Goal: Find specific page/section: Find specific page/section

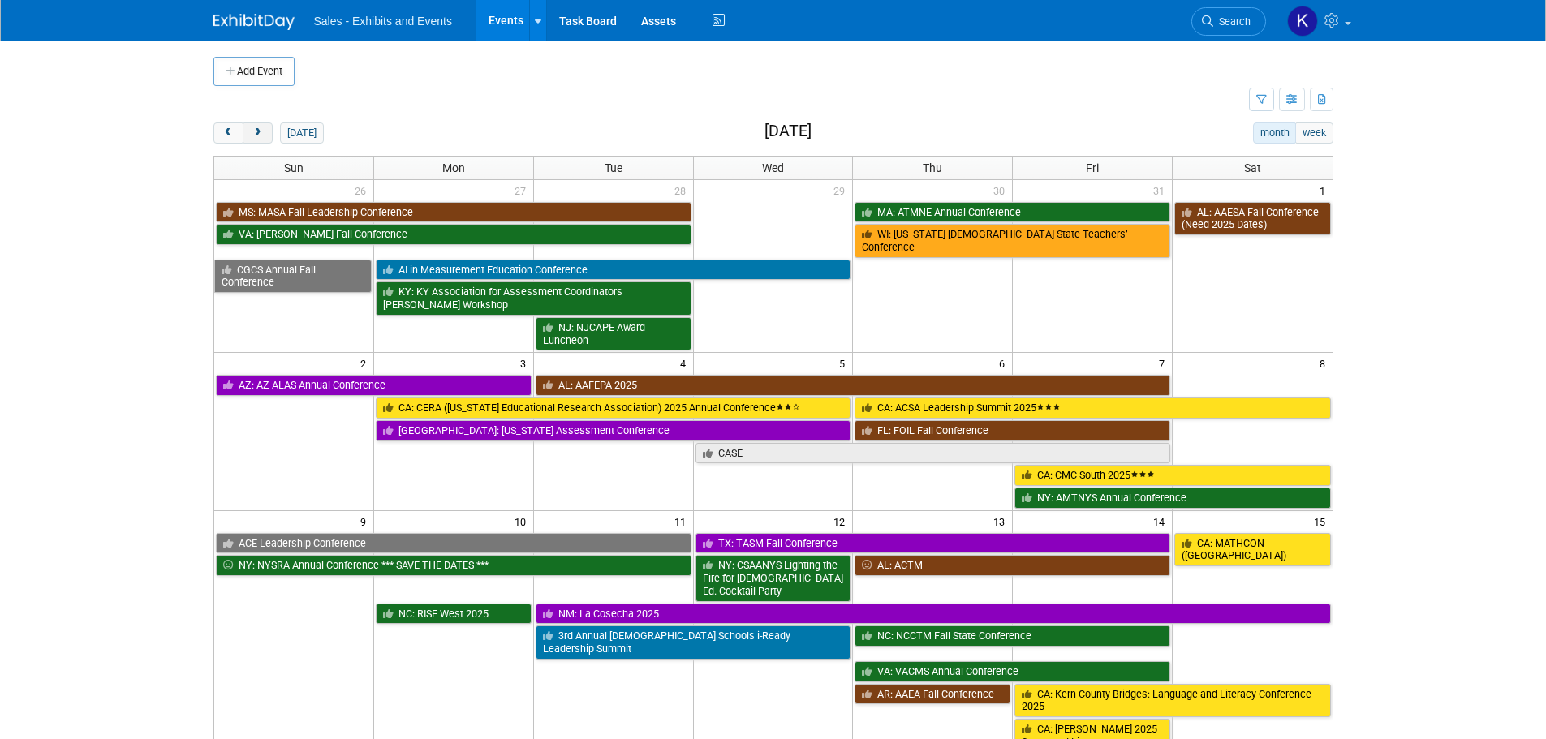
click at [259, 128] on span "next" at bounding box center [258, 133] width 12 height 11
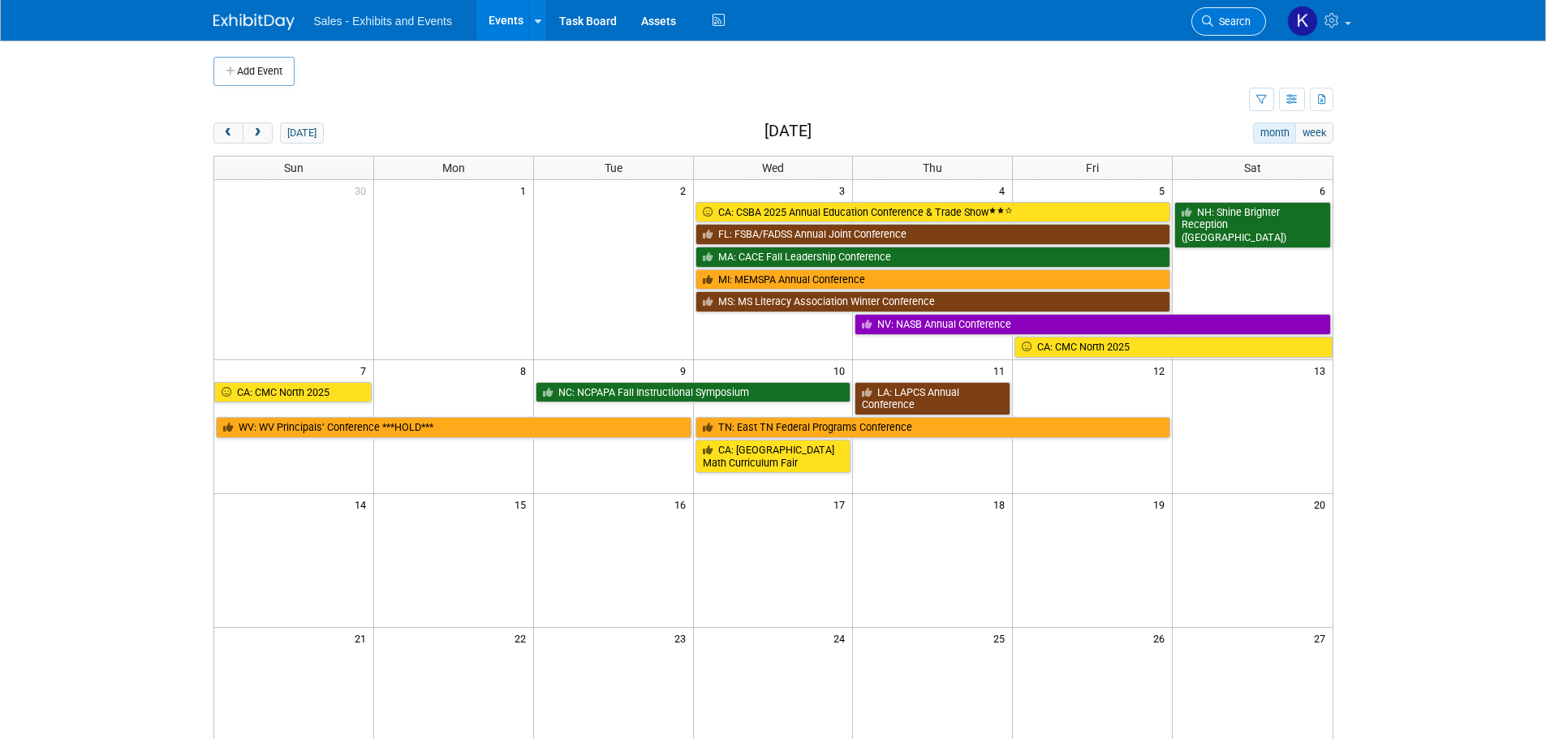
click at [1236, 24] on span "Search" at bounding box center [1231, 21] width 37 height 12
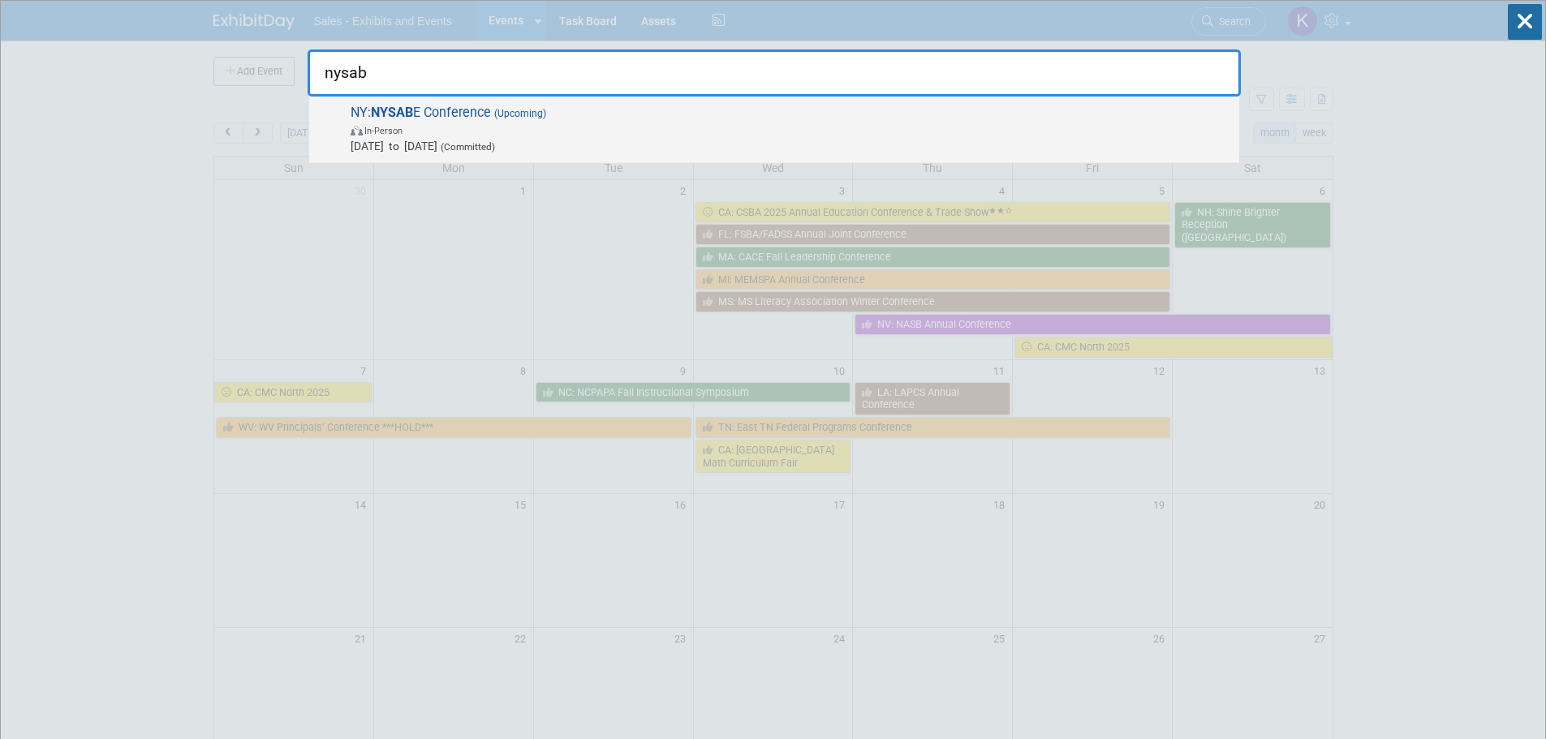
type input "nysab"
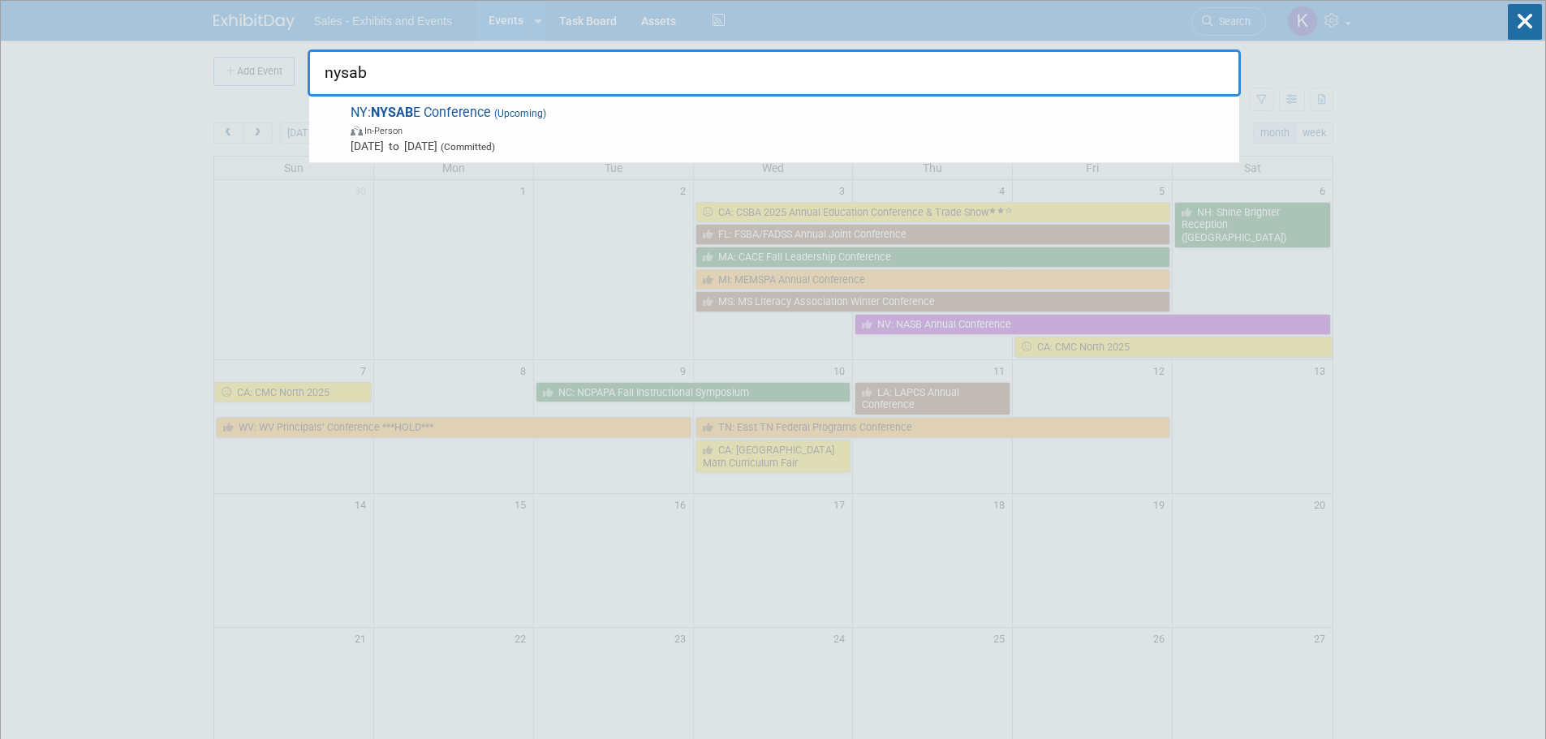
click at [448, 135] on span "In-Person" at bounding box center [791, 130] width 881 height 16
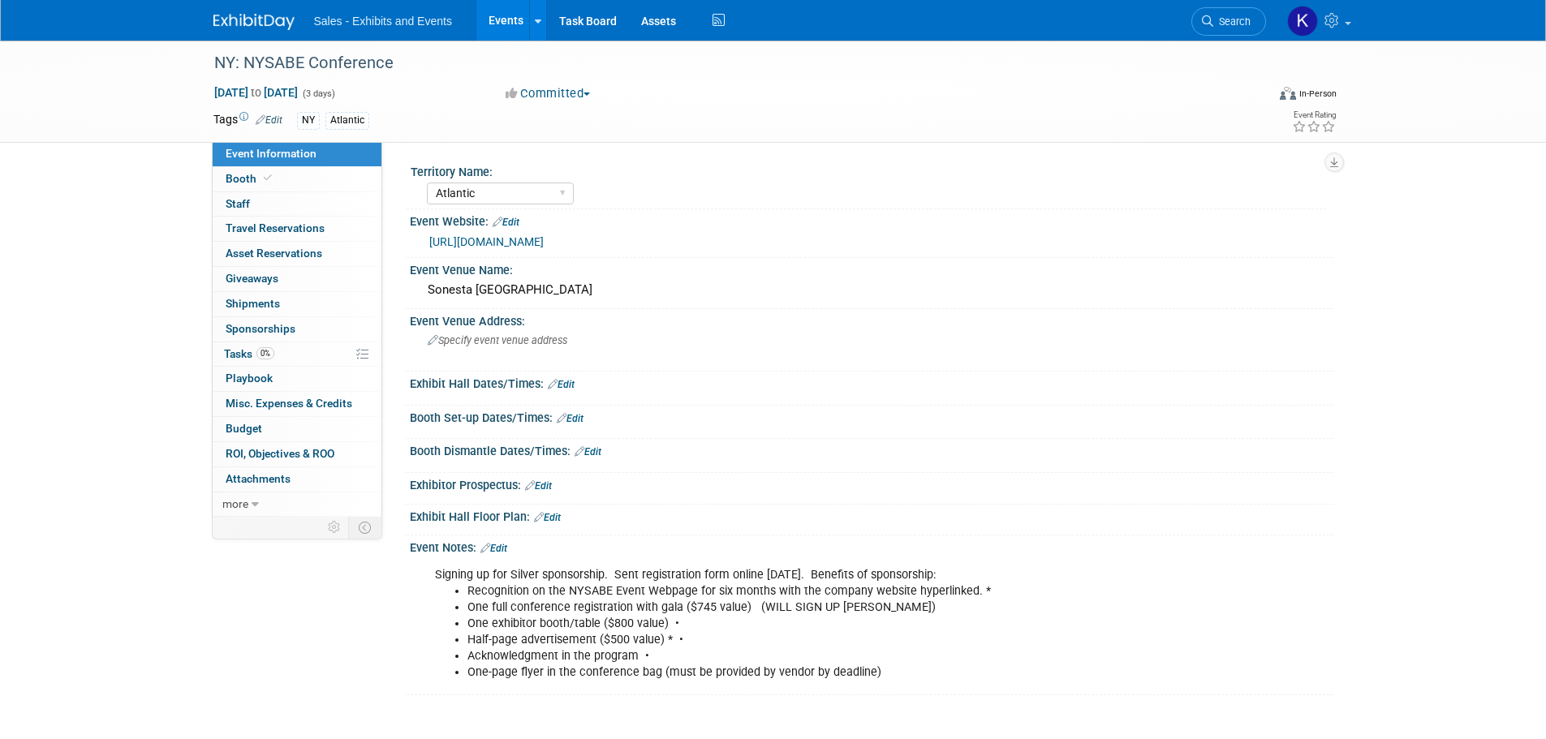
select select "Atlantic"
click at [238, 349] on span "Tasks 0%" at bounding box center [249, 353] width 50 height 13
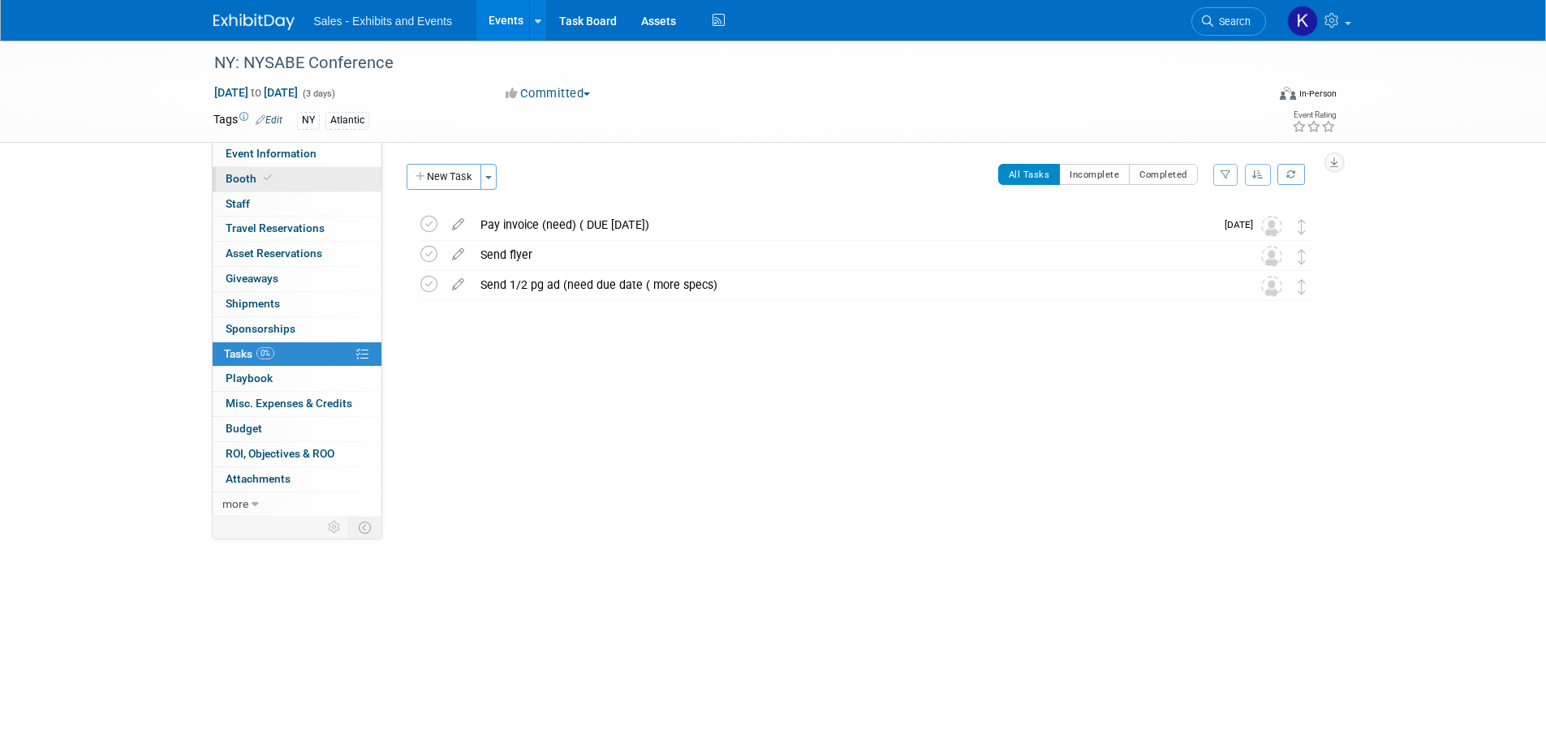
click at [239, 181] on span "Booth" at bounding box center [251, 178] width 50 height 13
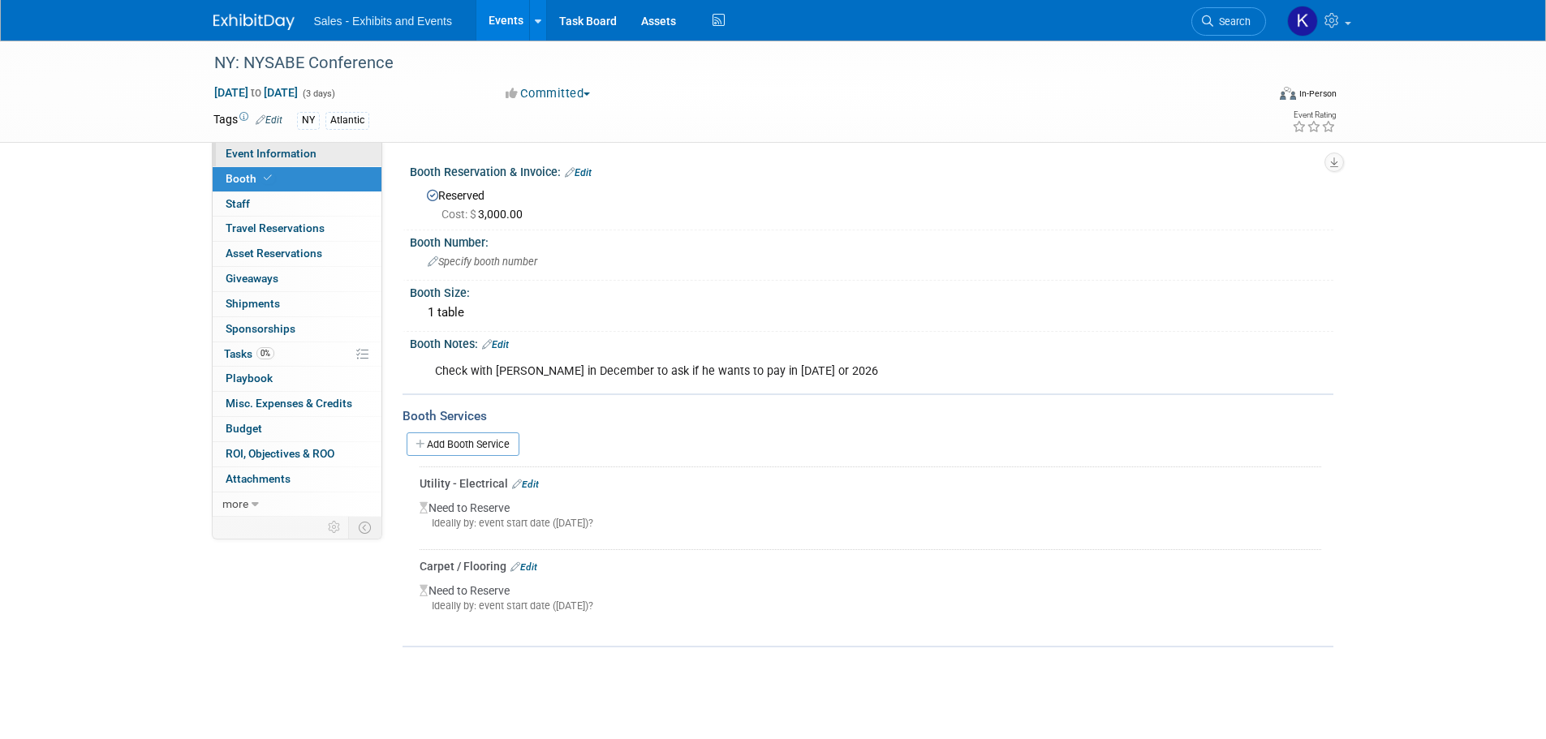
click at [273, 159] on span "Event Information" at bounding box center [271, 153] width 91 height 13
select select "Atlantic"
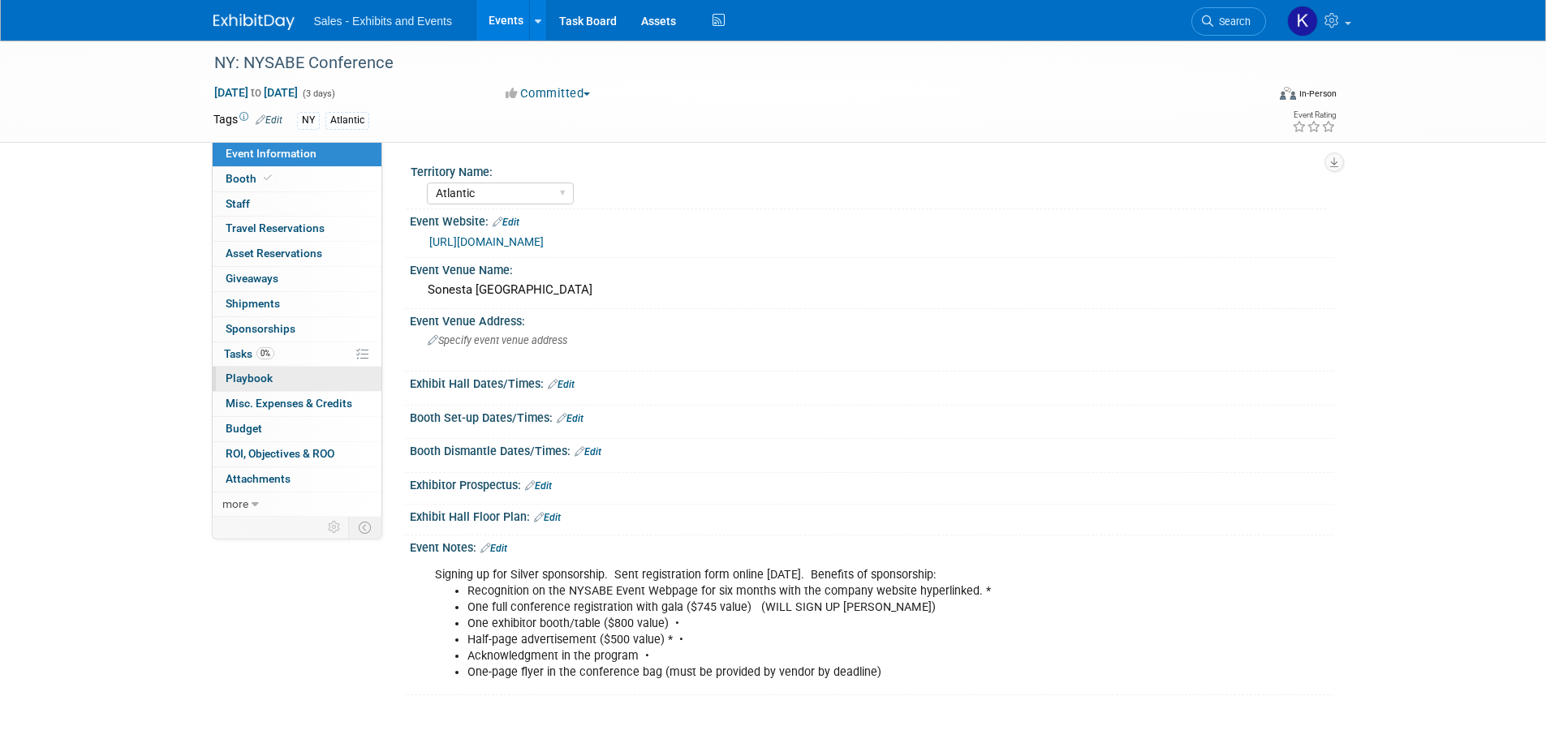
drag, startPoint x: 246, startPoint y: 354, endPoint x: 265, endPoint y: 372, distance: 25.8
click at [247, 354] on span "Tasks 0%" at bounding box center [249, 353] width 50 height 13
